Goal: Information Seeking & Learning: Learn about a topic

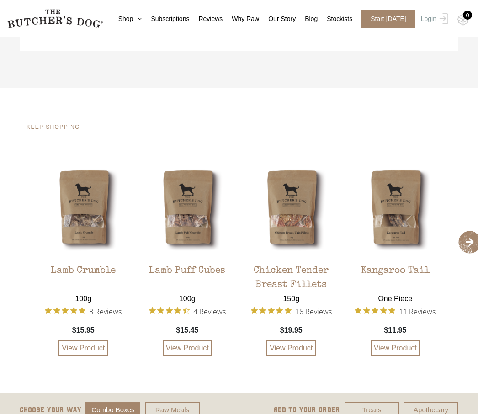
scroll to position [752, 0]
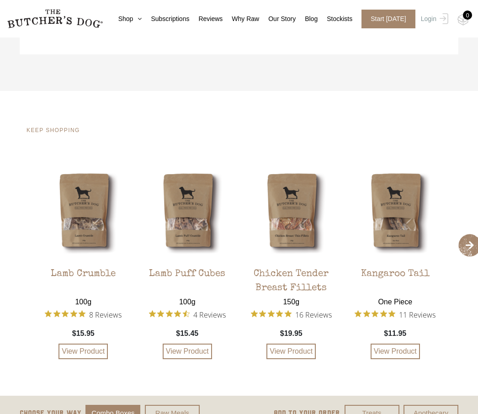
click at [0, 0] on img at bounding box center [0, 0] width 0 height 0
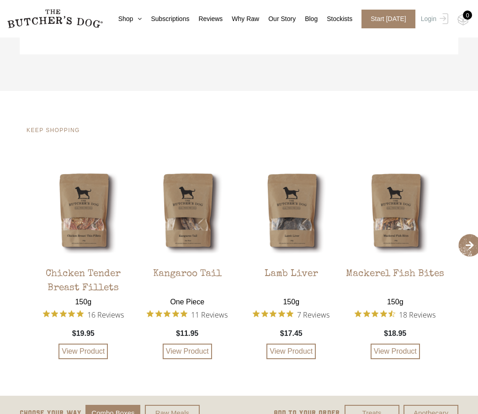
click at [0, 0] on img at bounding box center [0, 0] width 0 height 0
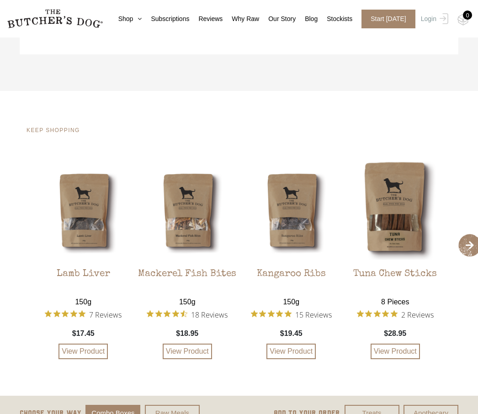
click at [0, 0] on img at bounding box center [0, 0] width 0 height 0
click at [399, 231] on div "Tuna Chew Sticks 8 Pieces 2 Reviews $28.95 View Product" at bounding box center [396, 260] width 100 height 199
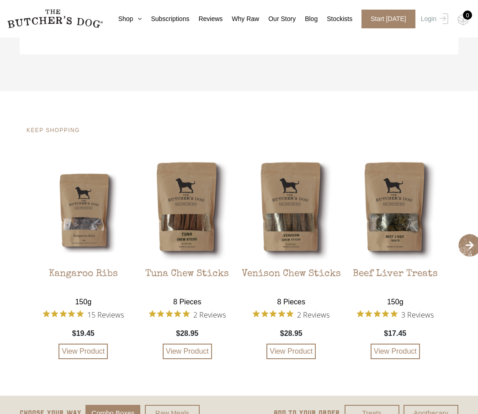
click at [291, 229] on div "Venison Chew Sticks 8 Pieces 2 Reviews $28.95 View Product" at bounding box center [292, 260] width 100 height 199
click at [393, 235] on div "Beef Liver Treats 150g 3 Reviews $17.45 View Product" at bounding box center [396, 260] width 100 height 199
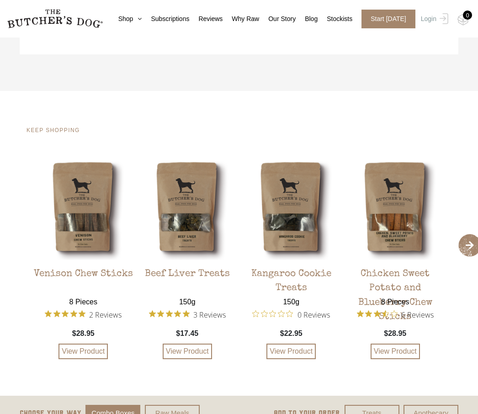
click at [225, 233] on div "Beef Liver Treats 150g 3 Reviews $17.45 View Product" at bounding box center [188, 260] width 100 height 199
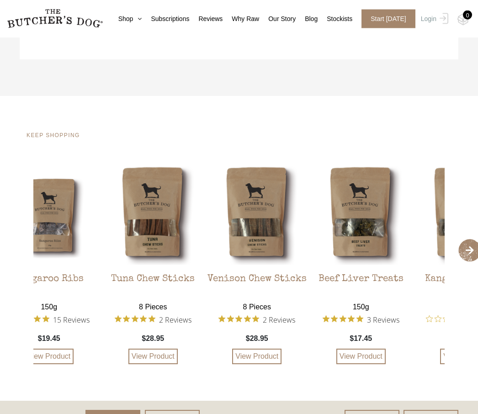
scroll to position [742, 0]
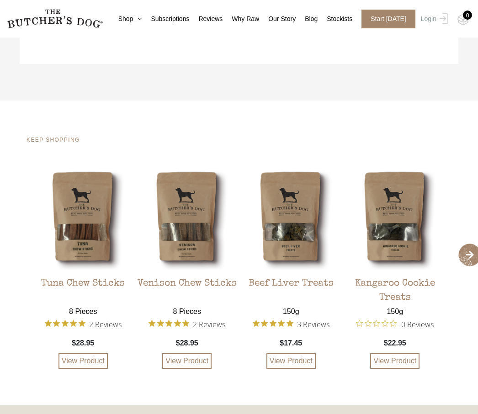
click at [284, 245] on div "Beef Liver Treats 150g 3 Reviews $17.45 View Product" at bounding box center [291, 269] width 100 height 199
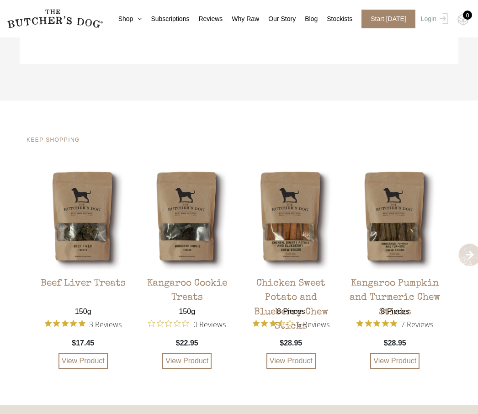
click at [284, 244] on div "Chicken Sweet Potato and Blueberry Chew Sticks 8 Pieces 6 Reviews $28.95 View P…" at bounding box center [291, 269] width 100 height 199
click at [402, 247] on div "Kangaroo Pumpkin and Turmeric Chew Sticks 8 Pieces 7 Reviews $28.95 View Product" at bounding box center [396, 269] width 100 height 199
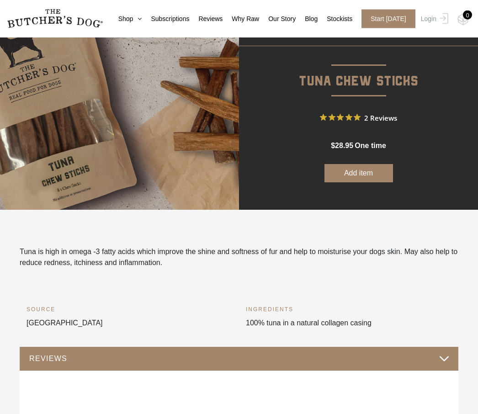
scroll to position [0, 0]
